Goal: Task Accomplishment & Management: Use online tool/utility

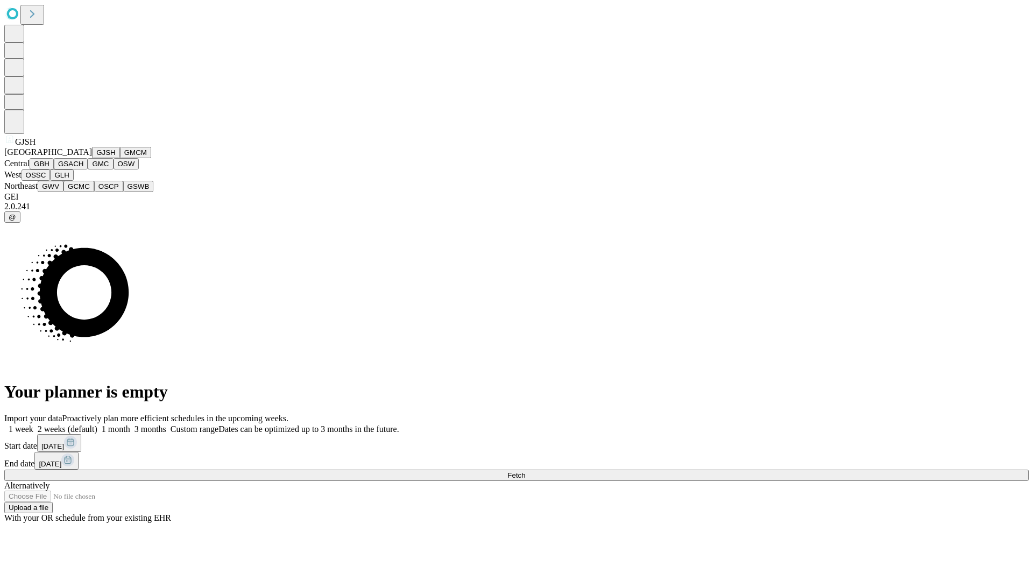
click at [92, 158] on button "GJSH" at bounding box center [106, 152] width 28 height 11
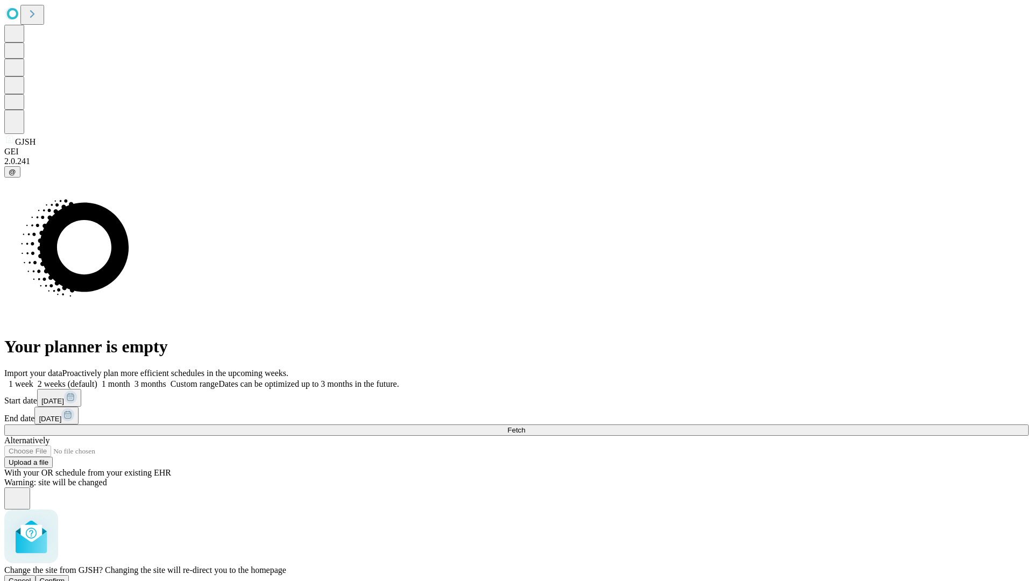
click at [65, 577] on span "Confirm" at bounding box center [52, 581] width 25 height 8
click at [97, 379] on label "2 weeks (default)" at bounding box center [65, 383] width 64 height 9
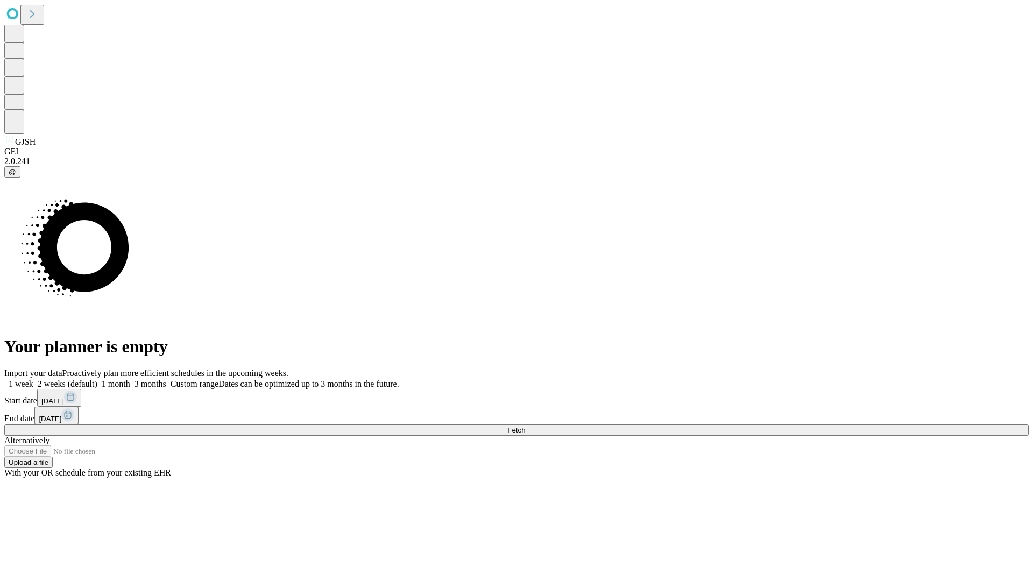
click at [525, 426] on span "Fetch" at bounding box center [516, 430] width 18 height 8
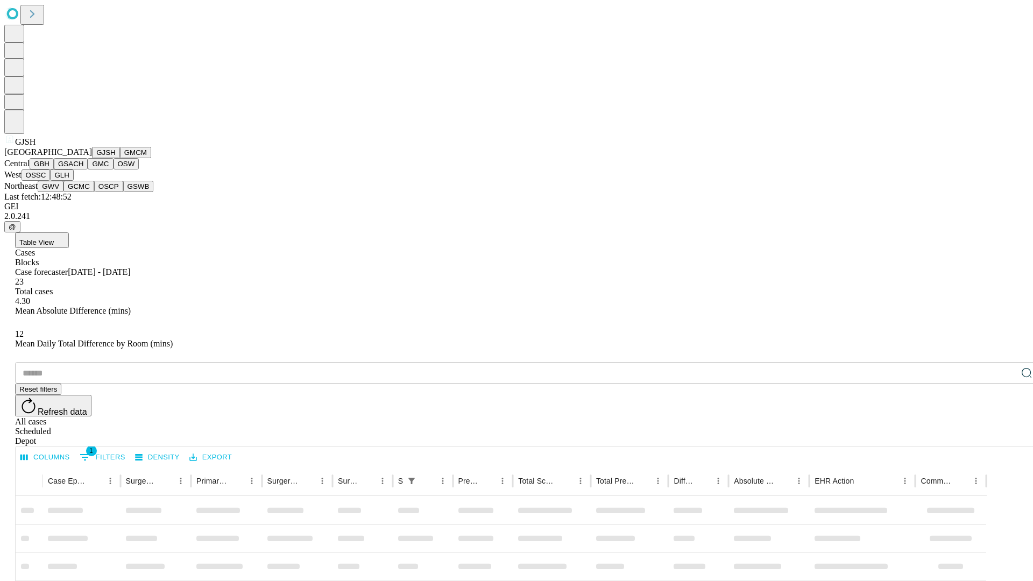
click at [120, 158] on button "GMCM" at bounding box center [135, 152] width 31 height 11
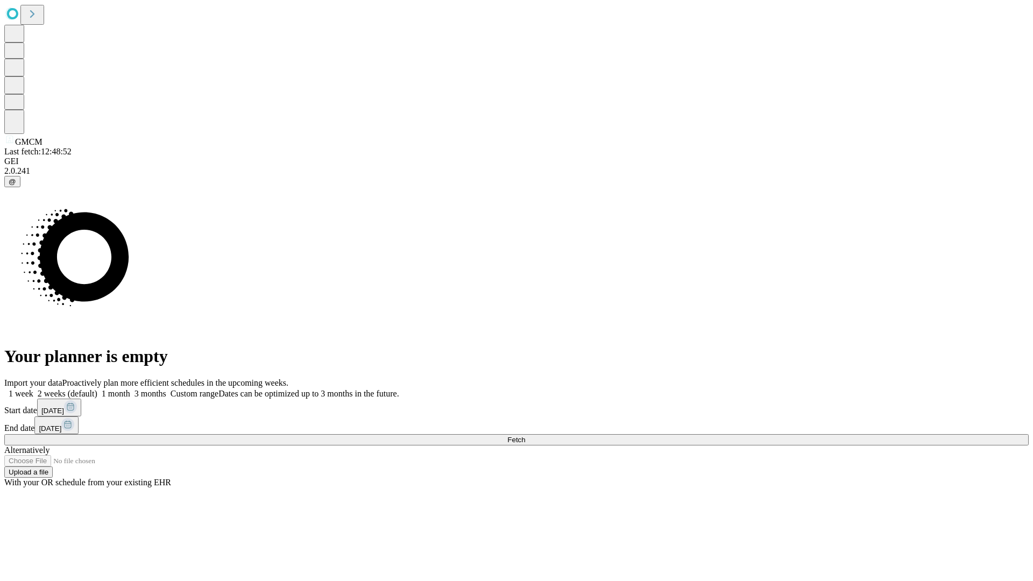
click at [97, 389] on label "2 weeks (default)" at bounding box center [65, 393] width 64 height 9
click at [525, 436] on span "Fetch" at bounding box center [516, 440] width 18 height 8
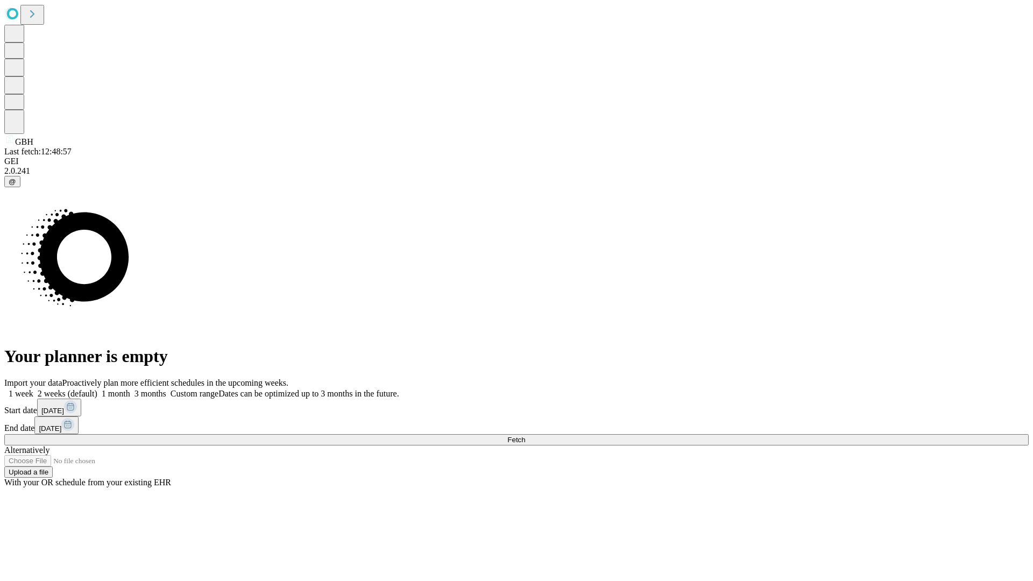
click at [97, 389] on label "2 weeks (default)" at bounding box center [65, 393] width 64 height 9
click at [525, 436] on span "Fetch" at bounding box center [516, 440] width 18 height 8
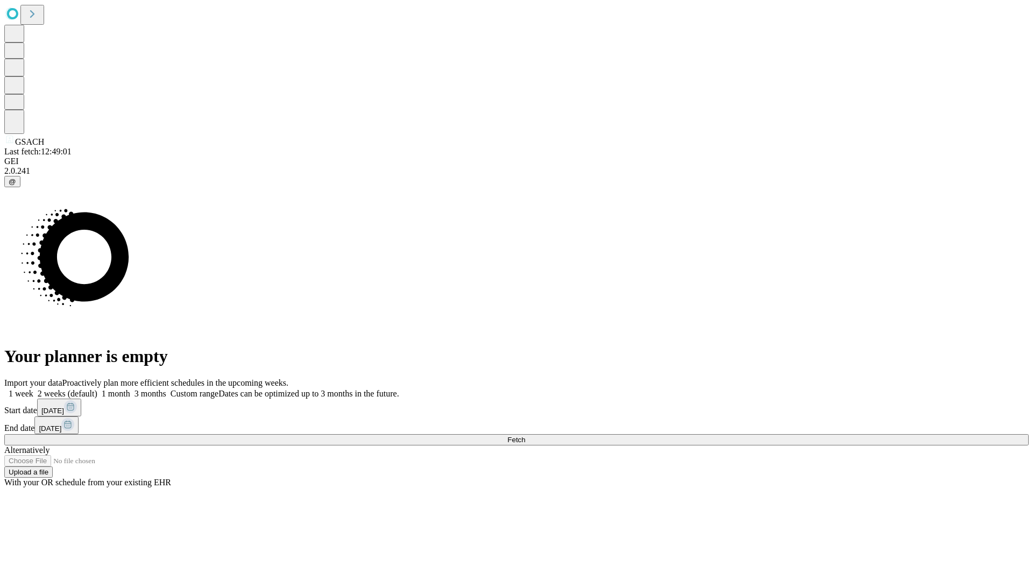
click at [97, 389] on label "2 weeks (default)" at bounding box center [65, 393] width 64 height 9
click at [525, 436] on span "Fetch" at bounding box center [516, 440] width 18 height 8
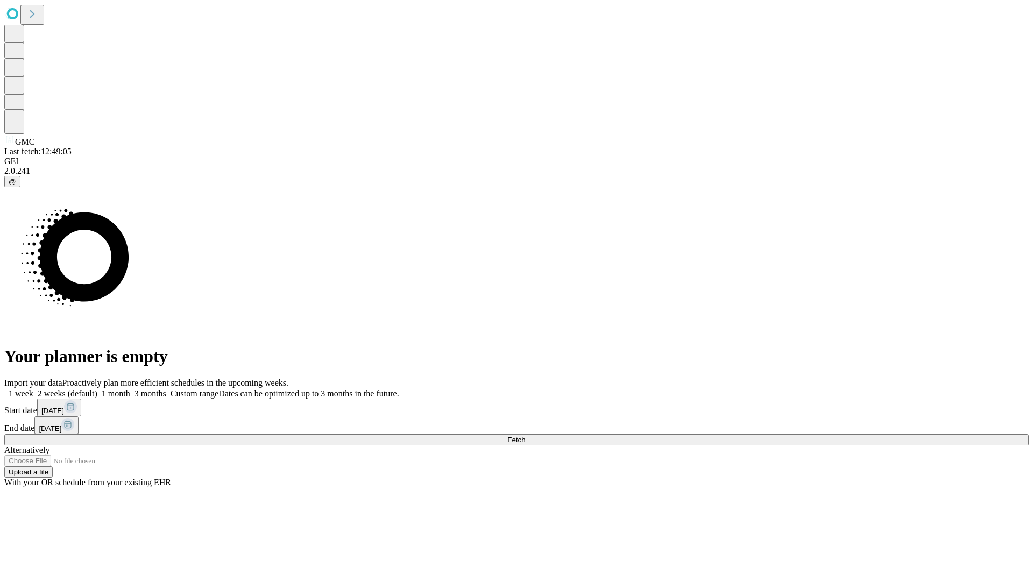
click at [97, 389] on label "2 weeks (default)" at bounding box center [65, 393] width 64 height 9
click at [525, 436] on span "Fetch" at bounding box center [516, 440] width 18 height 8
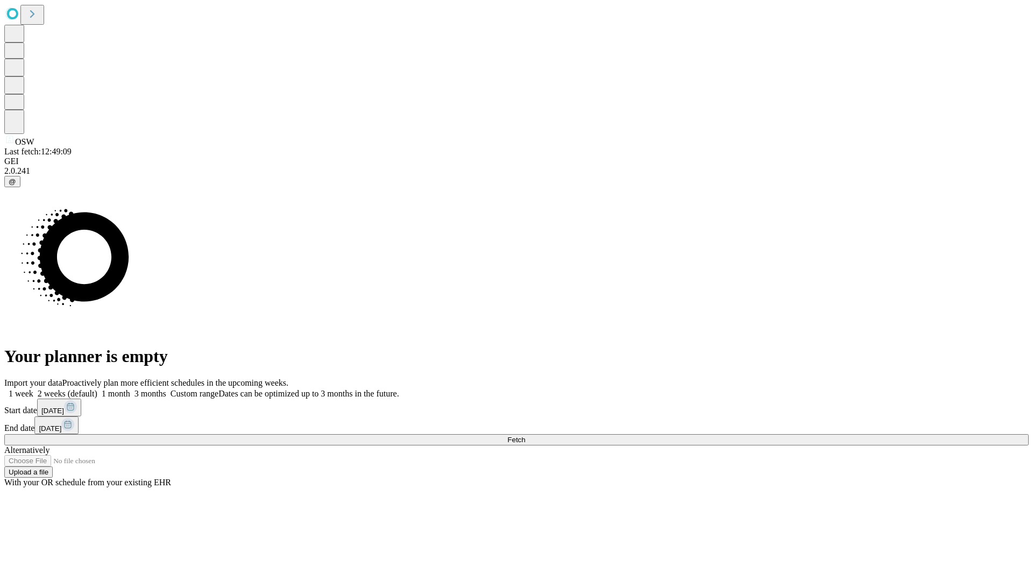
click at [97, 389] on label "2 weeks (default)" at bounding box center [65, 393] width 64 height 9
click at [525, 436] on span "Fetch" at bounding box center [516, 440] width 18 height 8
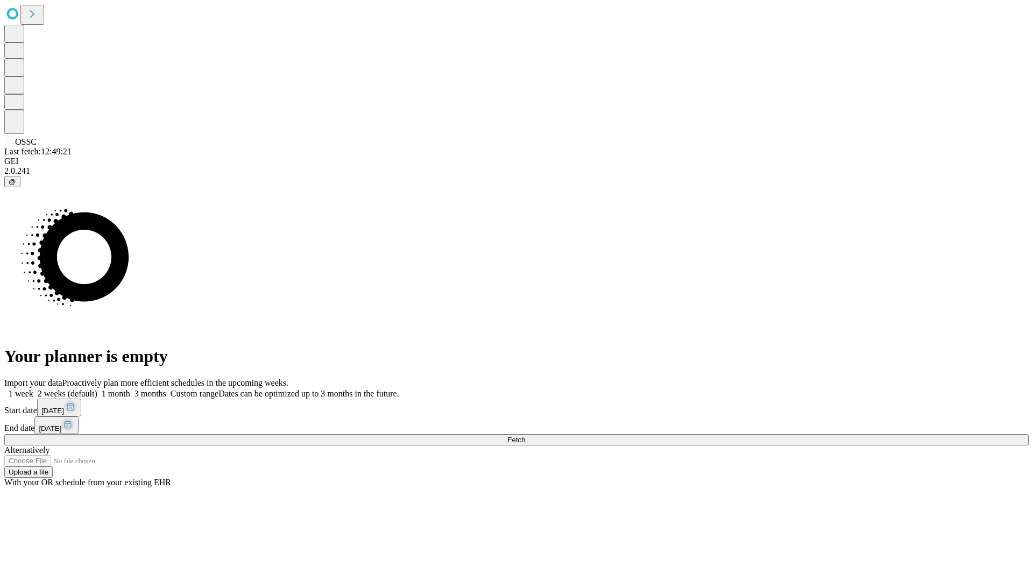
click at [97, 389] on label "2 weeks (default)" at bounding box center [65, 393] width 64 height 9
click at [525, 436] on span "Fetch" at bounding box center [516, 440] width 18 height 8
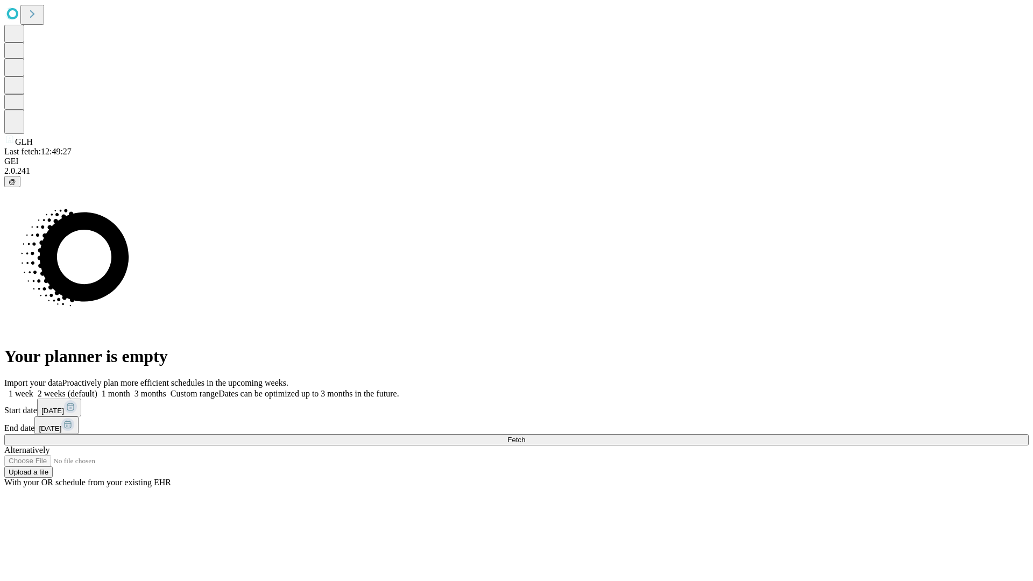
click at [97, 389] on label "2 weeks (default)" at bounding box center [65, 393] width 64 height 9
click at [525, 436] on span "Fetch" at bounding box center [516, 440] width 18 height 8
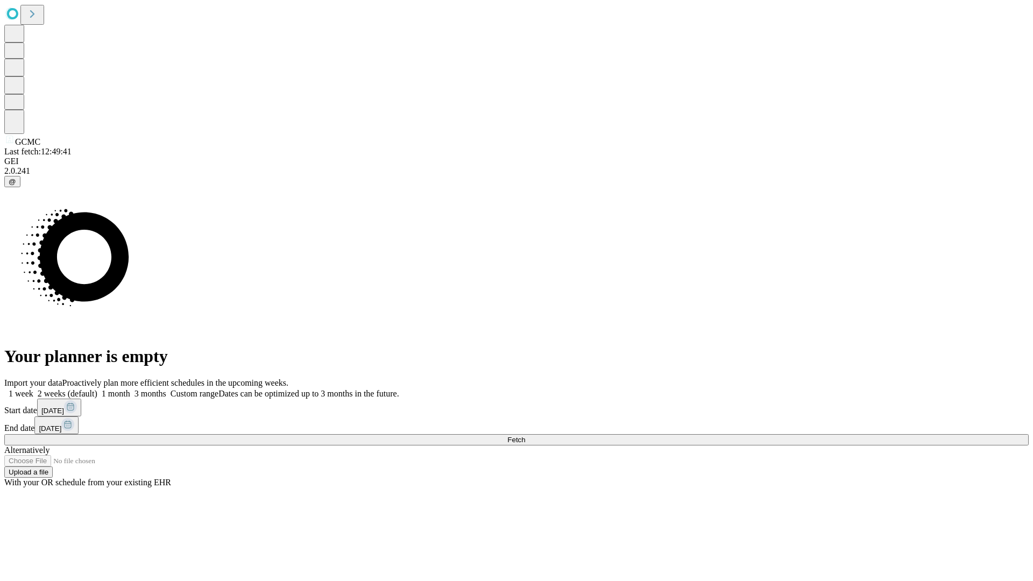
click at [97, 389] on label "2 weeks (default)" at bounding box center [65, 393] width 64 height 9
click at [525, 436] on span "Fetch" at bounding box center [516, 440] width 18 height 8
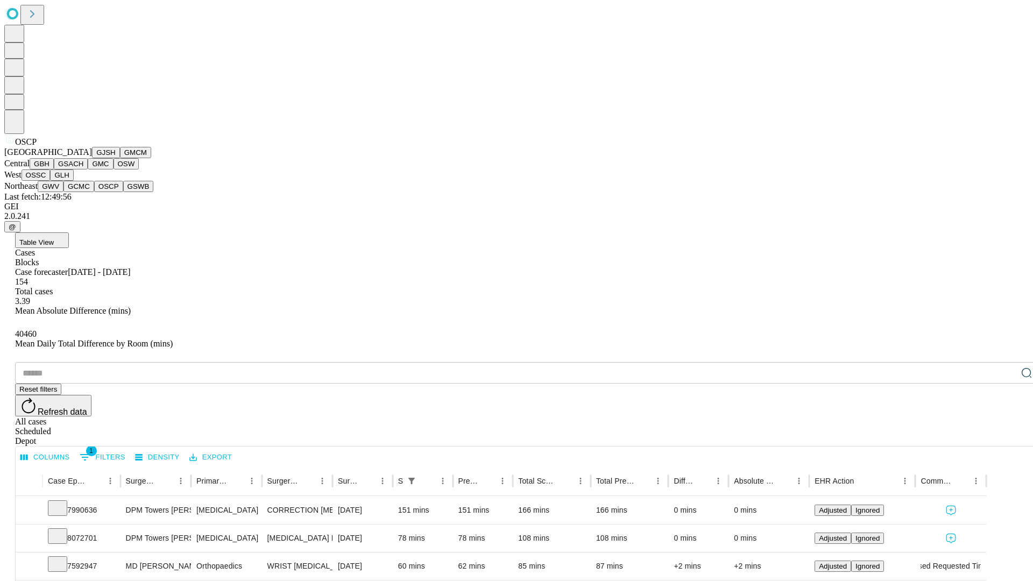
click at [123, 192] on button "GSWB" at bounding box center [138, 186] width 31 height 11
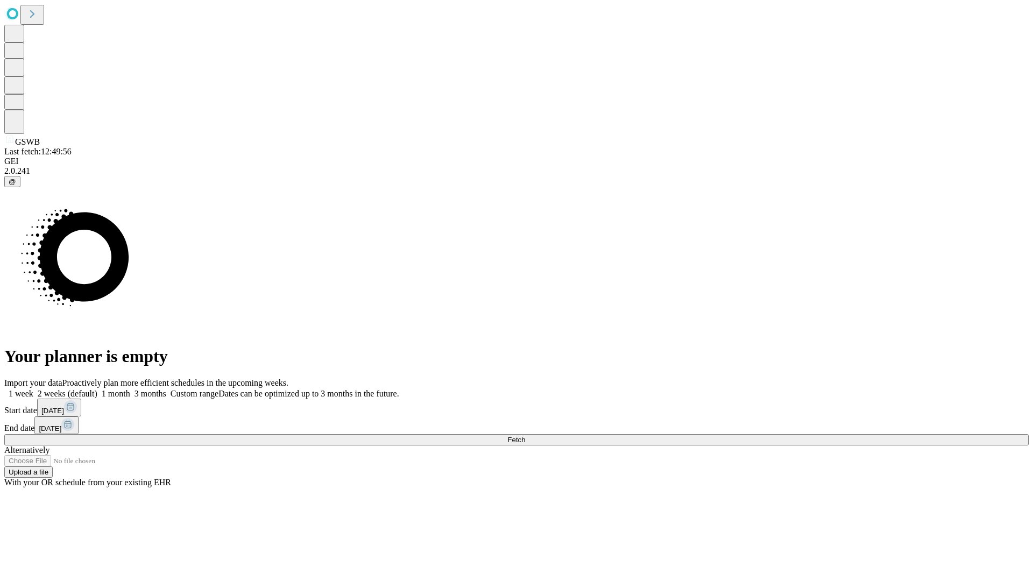
click at [97, 389] on label "2 weeks (default)" at bounding box center [65, 393] width 64 height 9
click at [525, 436] on span "Fetch" at bounding box center [516, 440] width 18 height 8
